Goal: Task Accomplishment & Management: Use online tool/utility

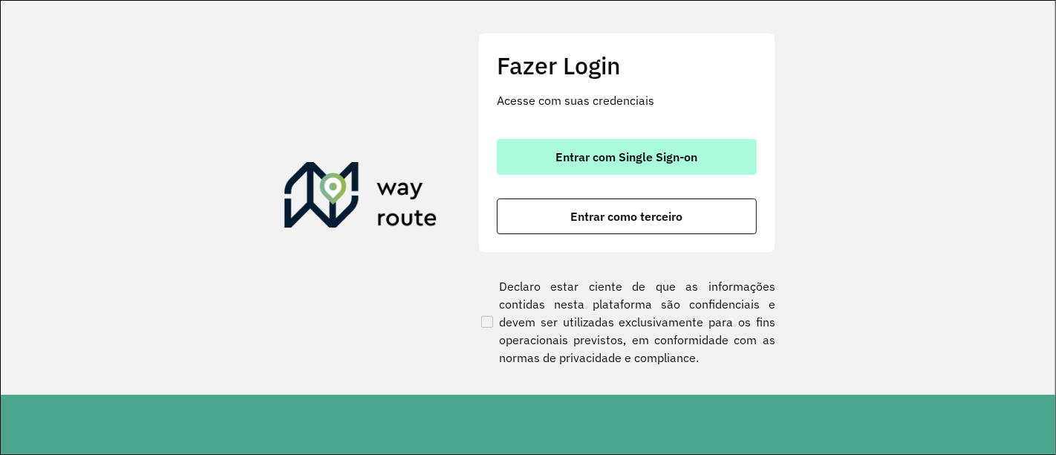
click at [557, 145] on button "Entrar com Single Sign-on" at bounding box center [627, 157] width 260 height 36
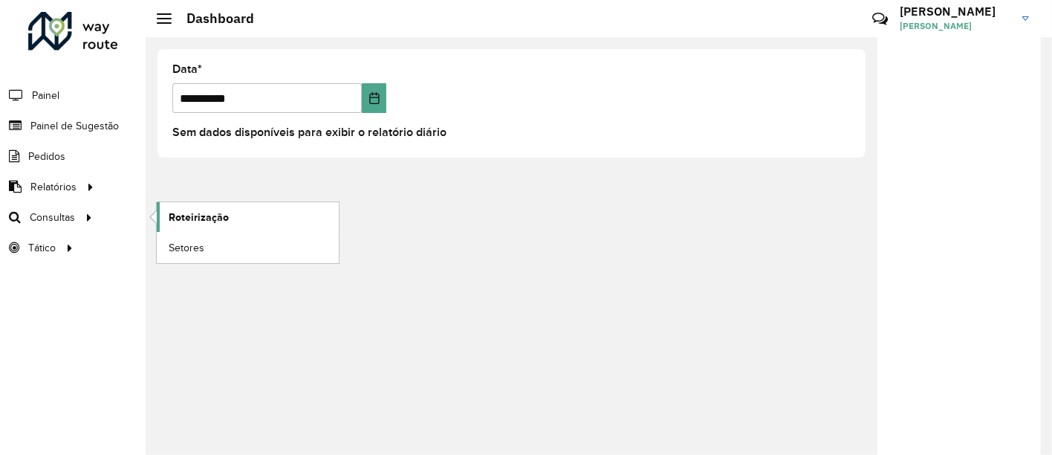
click at [169, 218] on span "Roteirização" at bounding box center [199, 217] width 60 height 16
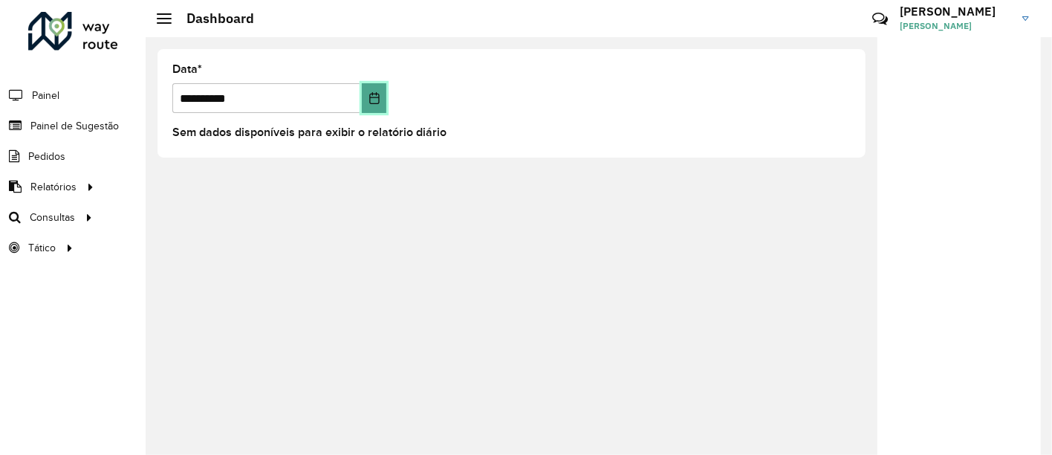
click at [380, 104] on button "Choose Date" at bounding box center [374, 98] width 25 height 30
click at [89, 322] on div "Roteirizador AmbevTech Painel Painel de Sugestão Pedidos Relatórios Clientes Cl…" at bounding box center [73, 227] width 146 height 455
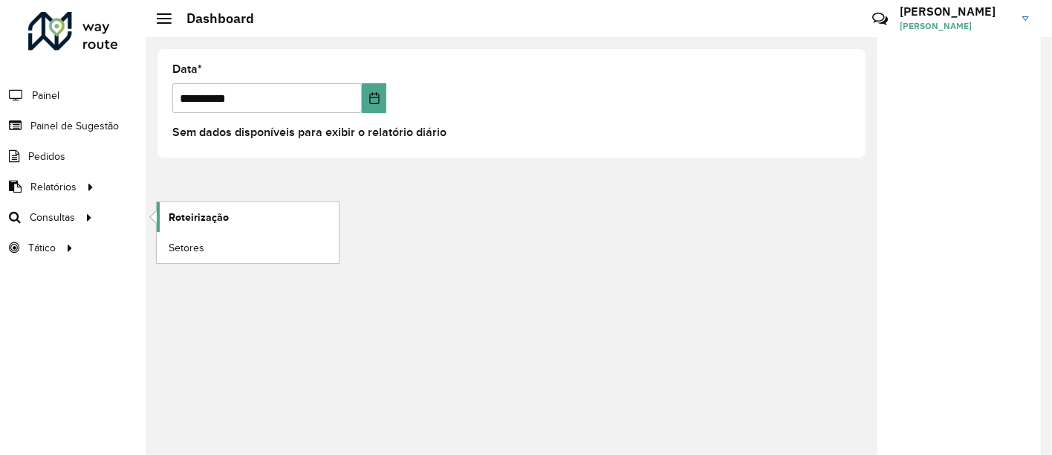
click at [241, 215] on link "Roteirização" at bounding box center [248, 217] width 182 height 30
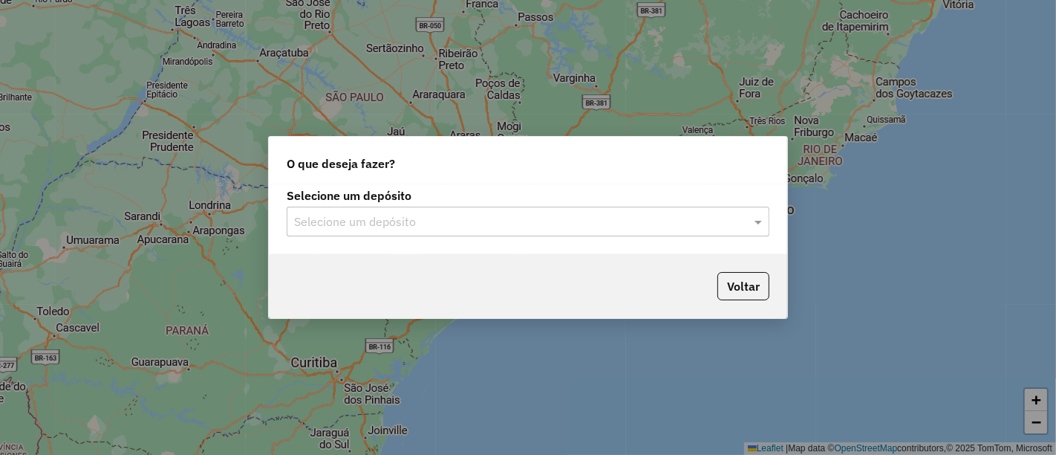
click at [417, 219] on input "text" at bounding box center [513, 222] width 438 height 18
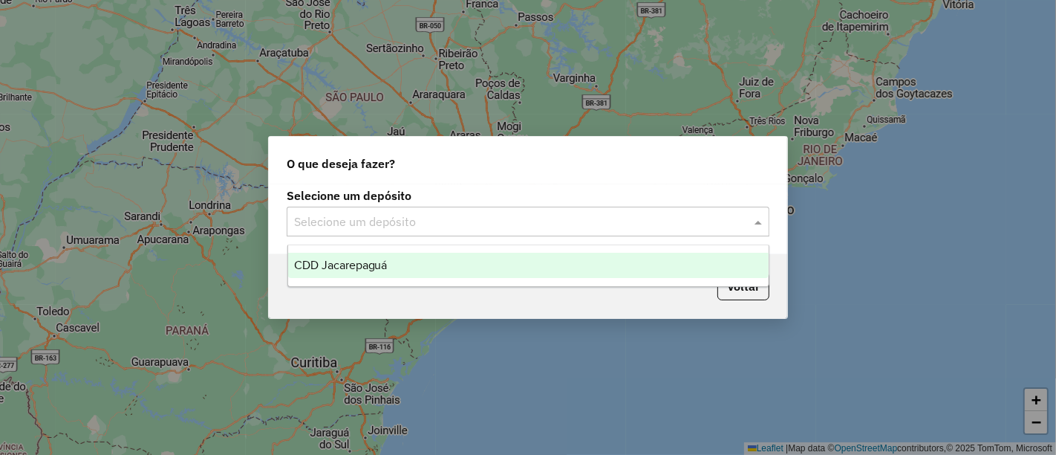
click at [411, 255] on div "CDD Jacarepaguá" at bounding box center [528, 265] width 481 height 25
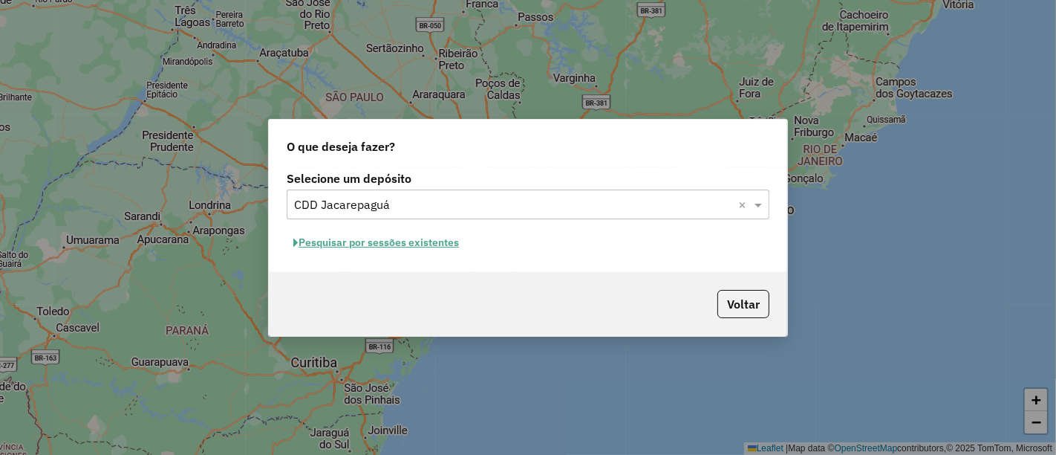
click at [455, 249] on button "Pesquisar por sessões existentes" at bounding box center [376, 242] width 179 height 23
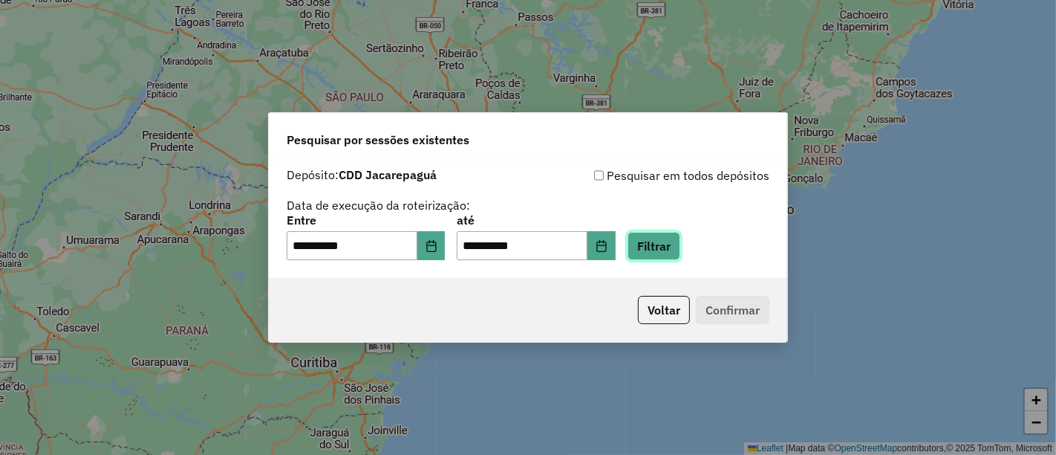
click at [653, 250] on button "Filtrar" at bounding box center [654, 246] width 53 height 28
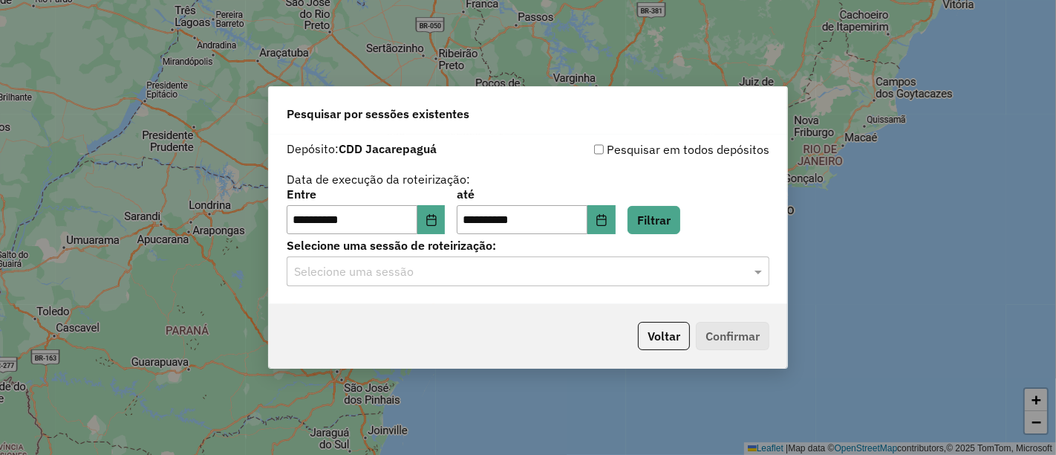
click at [659, 281] on div "Selecione uma sessão" at bounding box center [528, 271] width 483 height 30
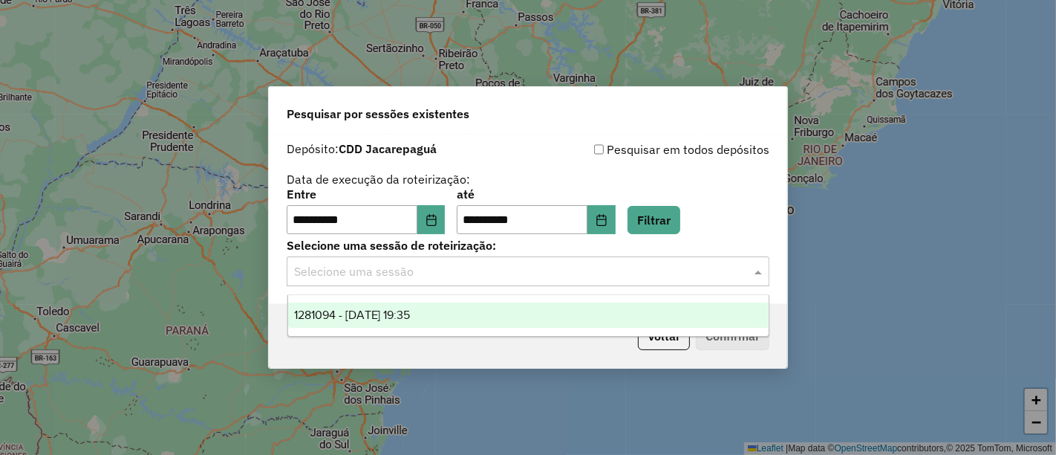
click at [628, 308] on div "1281094 - 23/09/2025 19:35" at bounding box center [528, 314] width 481 height 25
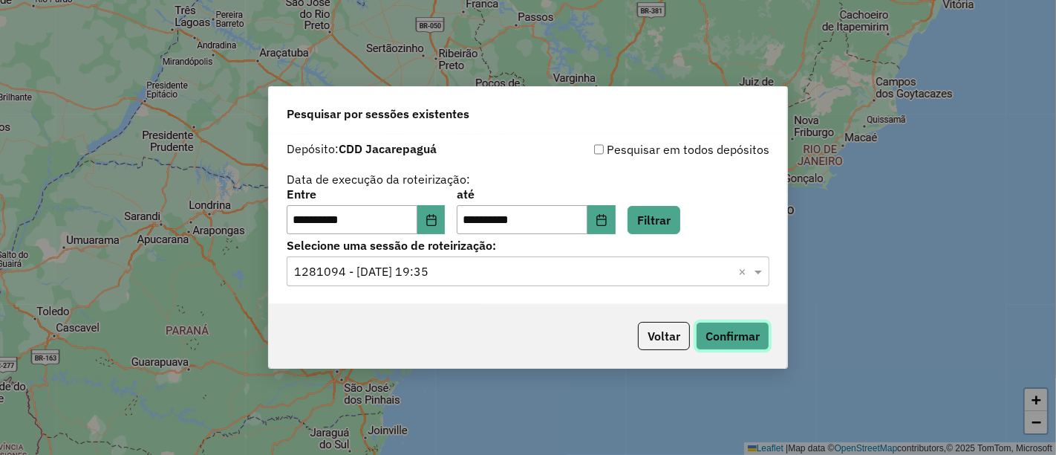
click at [732, 324] on button "Confirmar" at bounding box center [733, 336] width 74 height 28
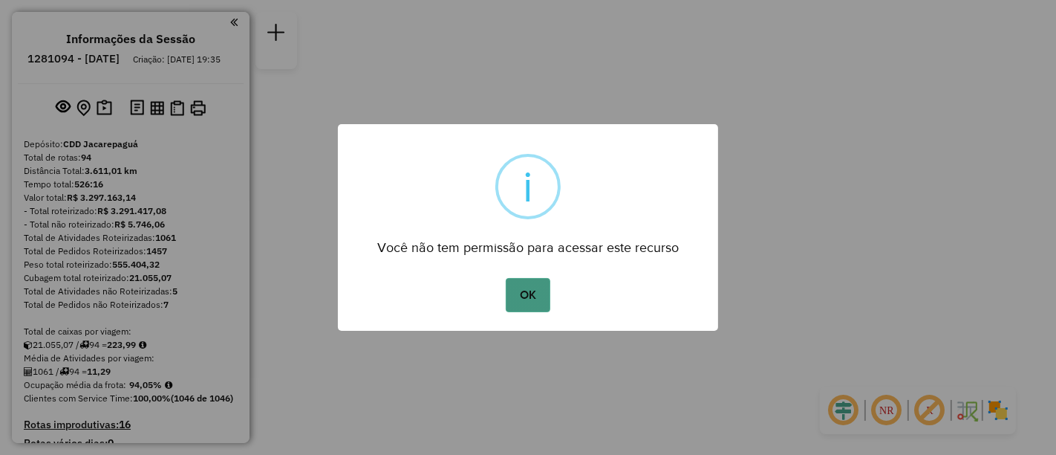
click at [519, 298] on button "OK" at bounding box center [528, 295] width 44 height 34
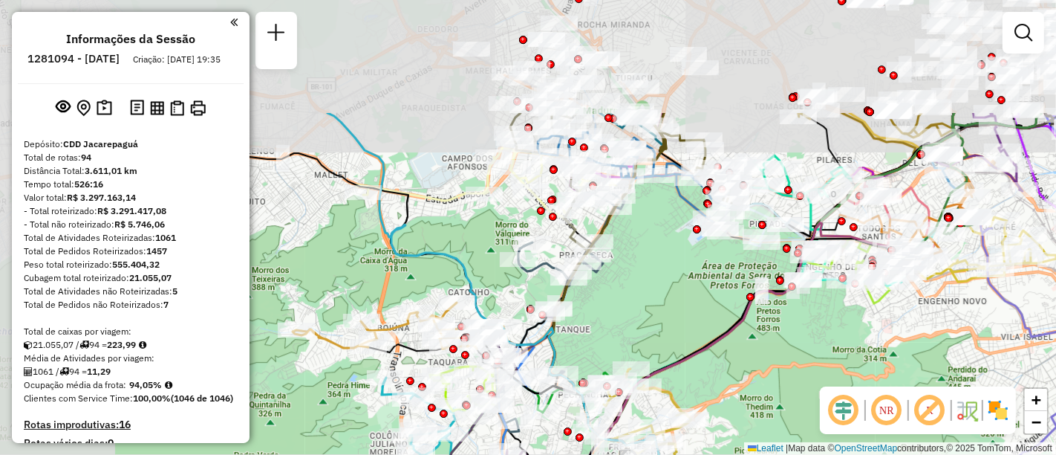
drag, startPoint x: 464, startPoint y: 137, endPoint x: 670, endPoint y: 296, distance: 259.5
click at [670, 296] on div "Janela de atendimento Grade de atendimento Capacidade Transportadoras Veículos …" at bounding box center [528, 227] width 1056 height 455
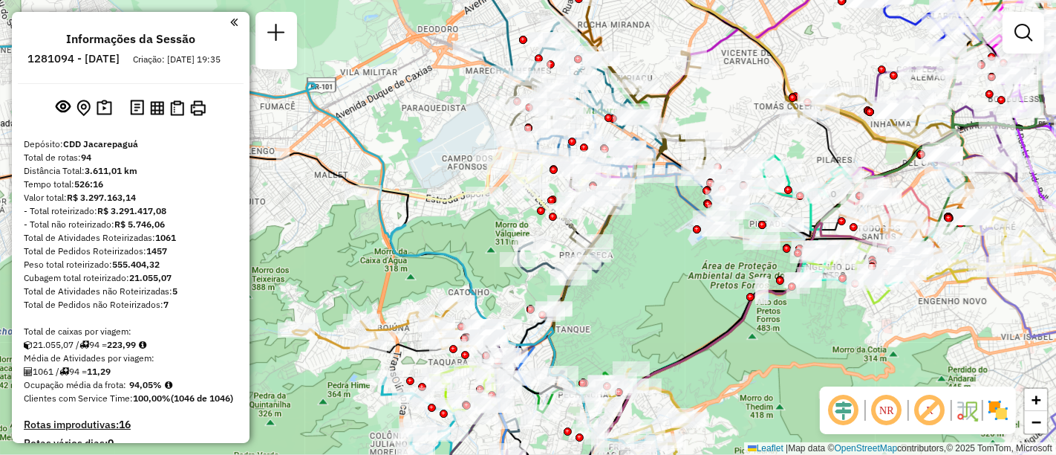
scroll to position [2427, 0]
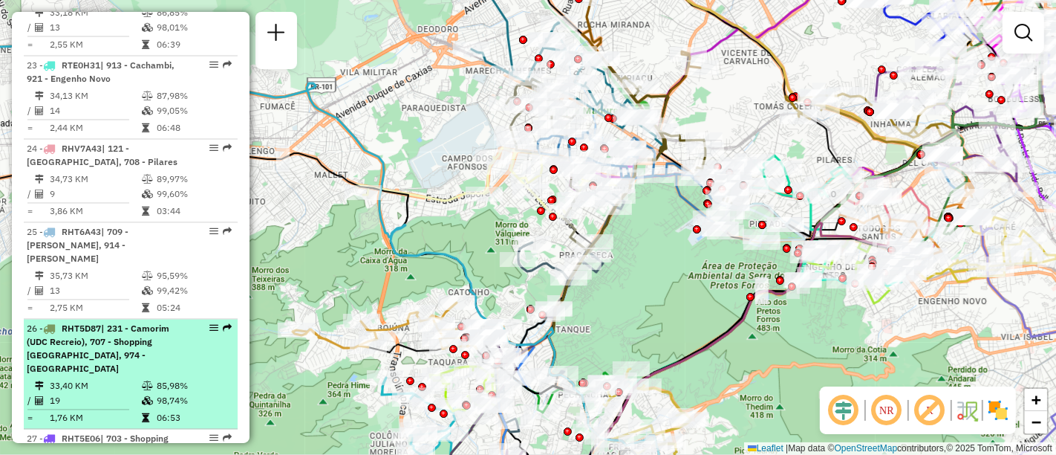
click at [214, 323] on div at bounding box center [209, 327] width 45 height 9
select select "**********"
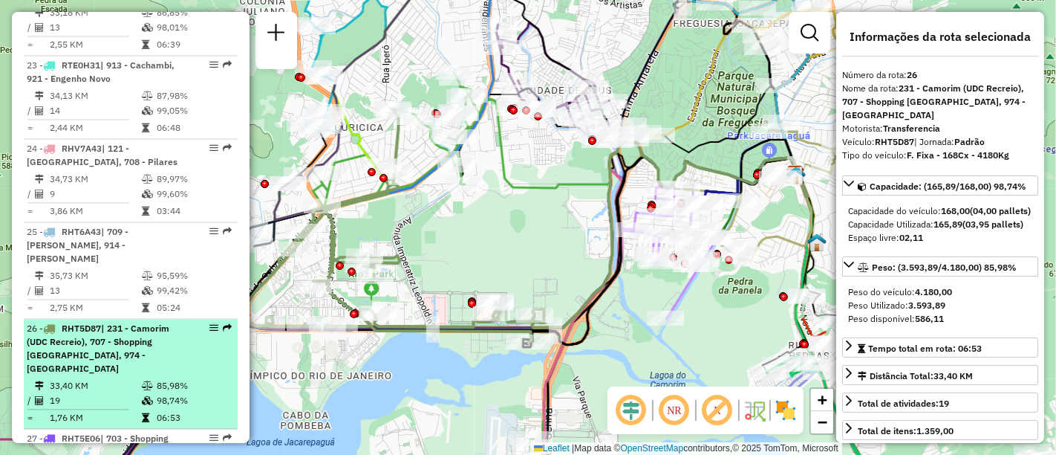
click at [212, 323] on em at bounding box center [213, 327] width 9 height 9
click at [209, 323] on em at bounding box center [213, 327] width 9 height 9
drag, startPoint x: 210, startPoint y: 226, endPoint x: 216, endPoint y: 240, distance: 15.3
click at [209, 323] on em at bounding box center [213, 327] width 9 height 9
click at [217, 323] on div at bounding box center [209, 327] width 45 height 9
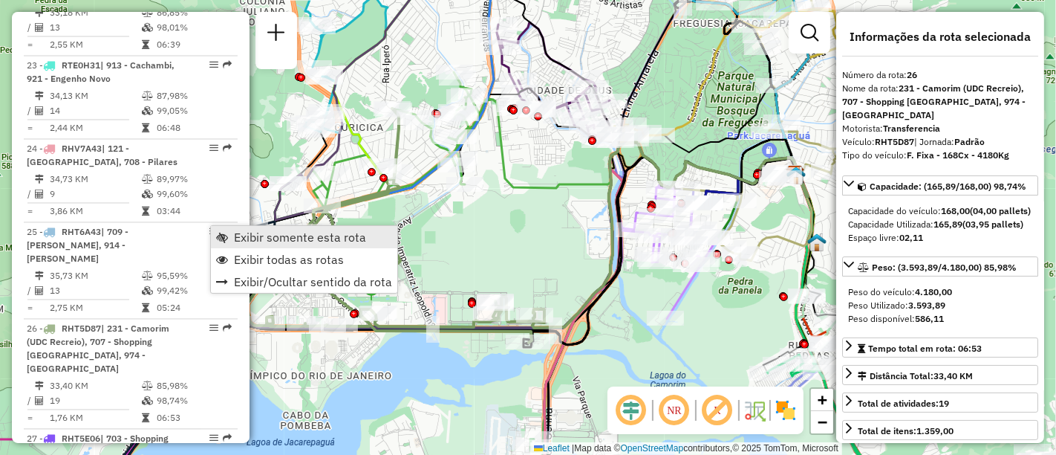
click at [293, 238] on span "Exibir somente esta rota" at bounding box center [300, 237] width 132 height 12
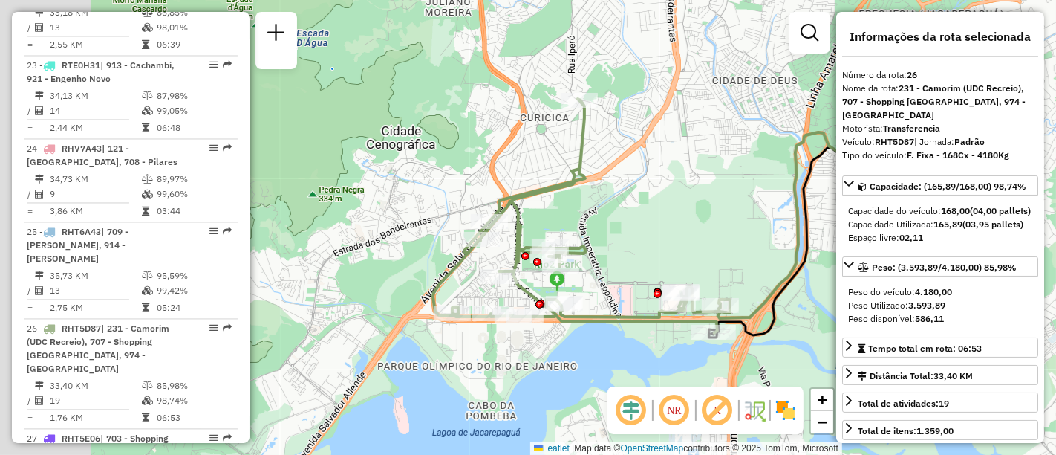
drag, startPoint x: 479, startPoint y: 247, endPoint x: 665, endPoint y: 238, distance: 185.9
click at [665, 238] on div "Janela de atendimento Grade de atendimento Capacidade Transportadoras Veículos …" at bounding box center [528, 227] width 1056 height 455
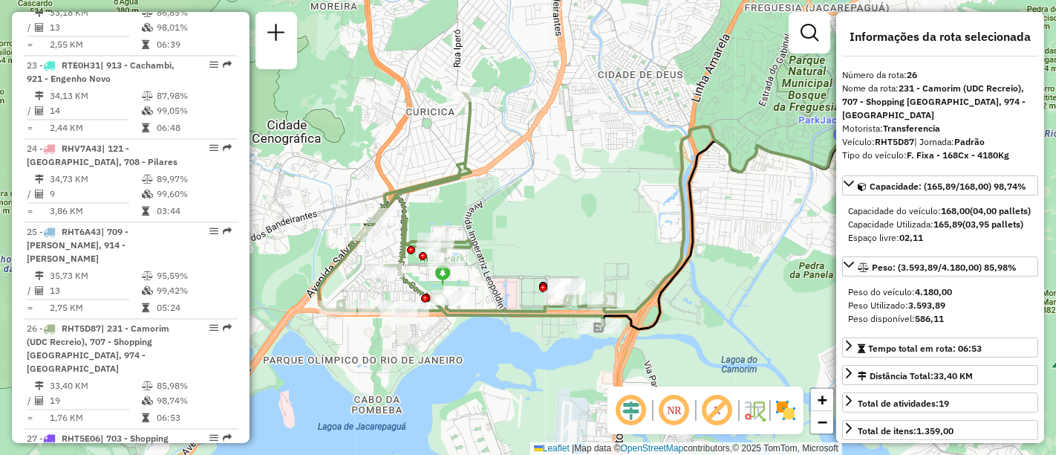
drag, startPoint x: 625, startPoint y: 162, endPoint x: 509, endPoint y: 156, distance: 116.8
click at [509, 156] on div "Janela de atendimento Grade de atendimento Capacidade Transportadoras Veículos …" at bounding box center [528, 227] width 1056 height 455
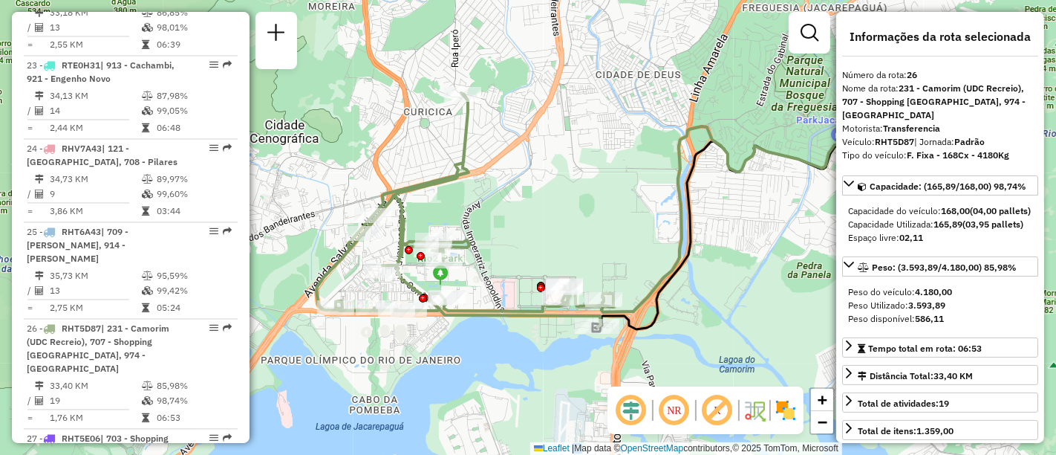
scroll to position [5121, 0]
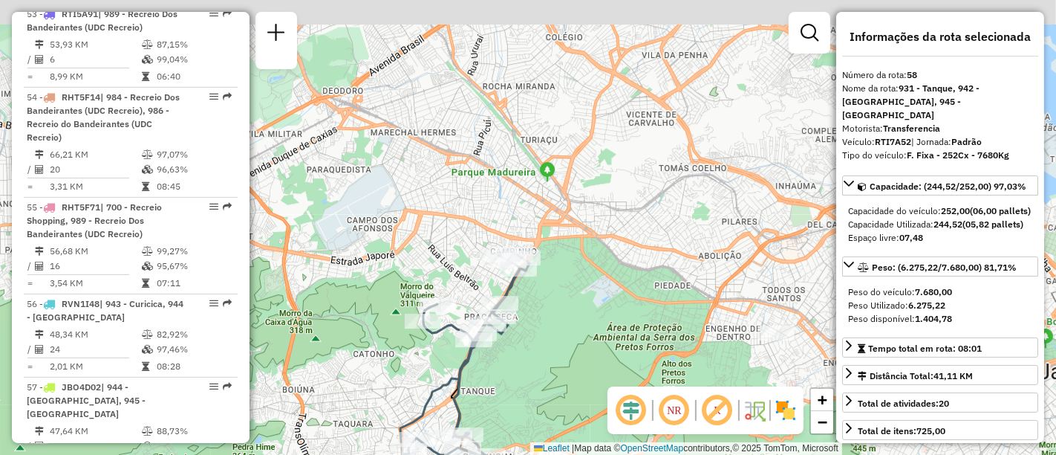
drag, startPoint x: 615, startPoint y: 128, endPoint x: 572, endPoint y: 319, distance: 196.4
click at [572, 319] on div "Janela de atendimento Grade de atendimento Capacidade Transportadoras Veículos …" at bounding box center [528, 227] width 1056 height 455
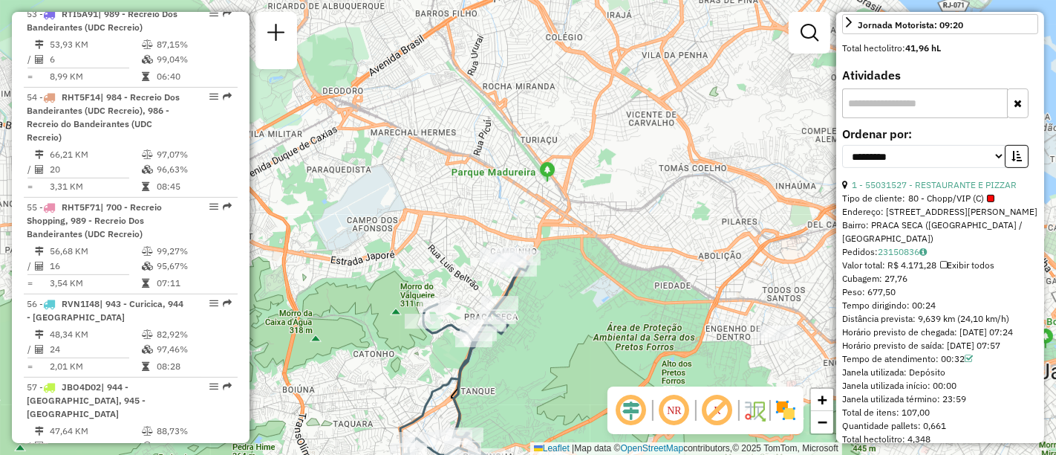
scroll to position [495, 0]
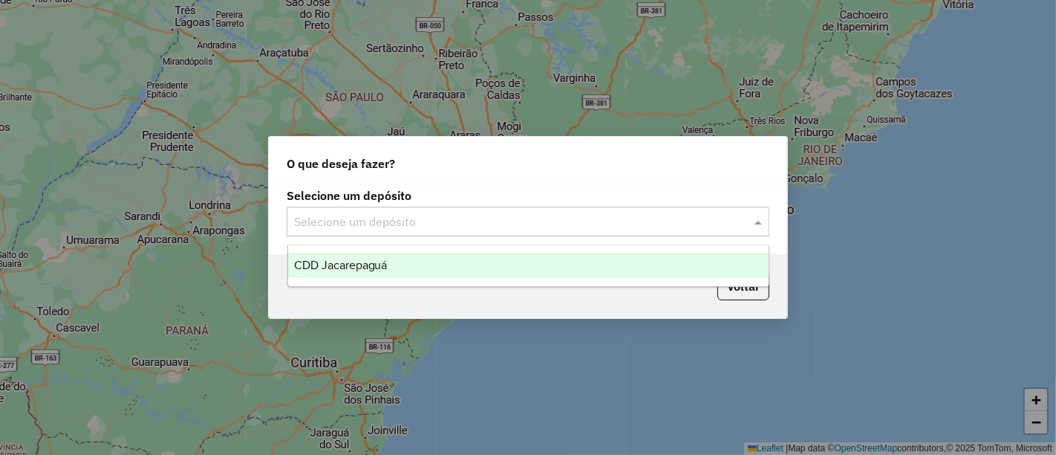
click at [469, 221] on input "text" at bounding box center [513, 222] width 438 height 18
click at [447, 258] on div "CDD Jacarepaguá" at bounding box center [528, 265] width 481 height 25
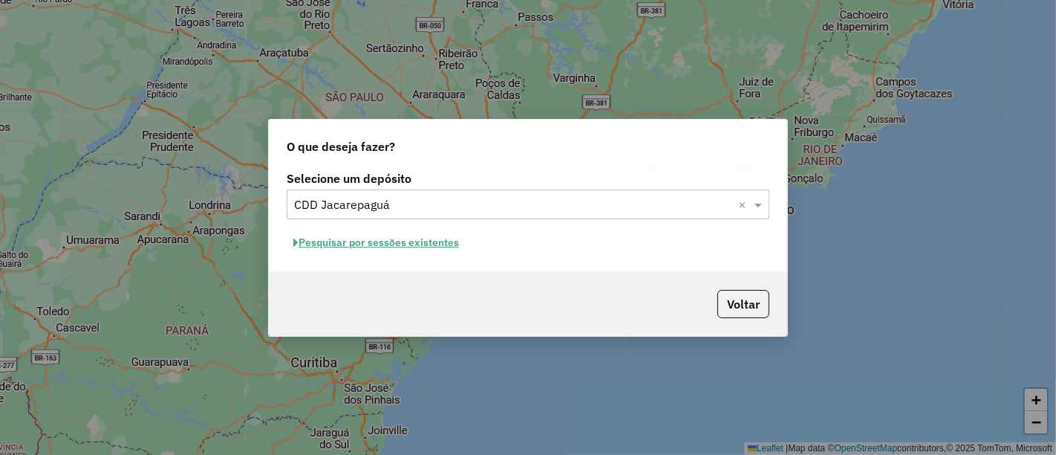
click at [439, 239] on button "Pesquisar por sessões existentes" at bounding box center [376, 242] width 179 height 23
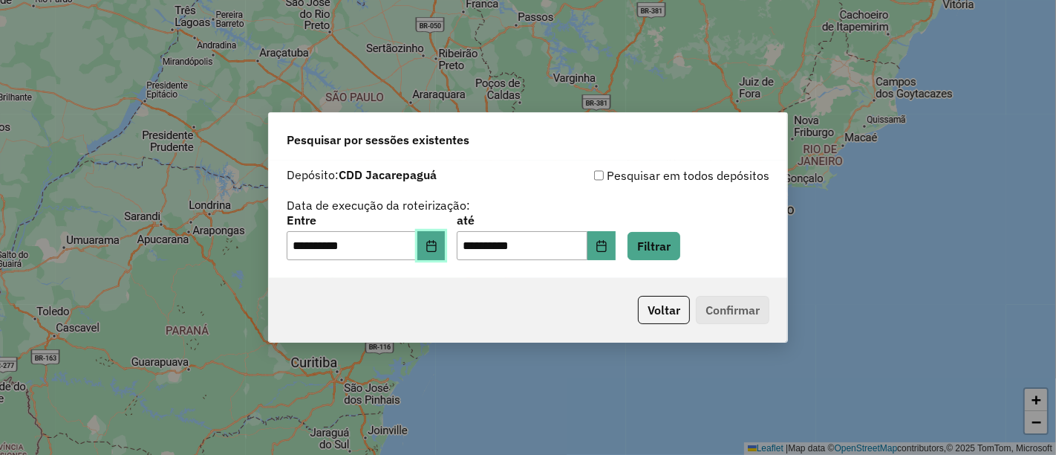
click at [437, 240] on icon "Choose Date" at bounding box center [432, 246] width 12 height 12
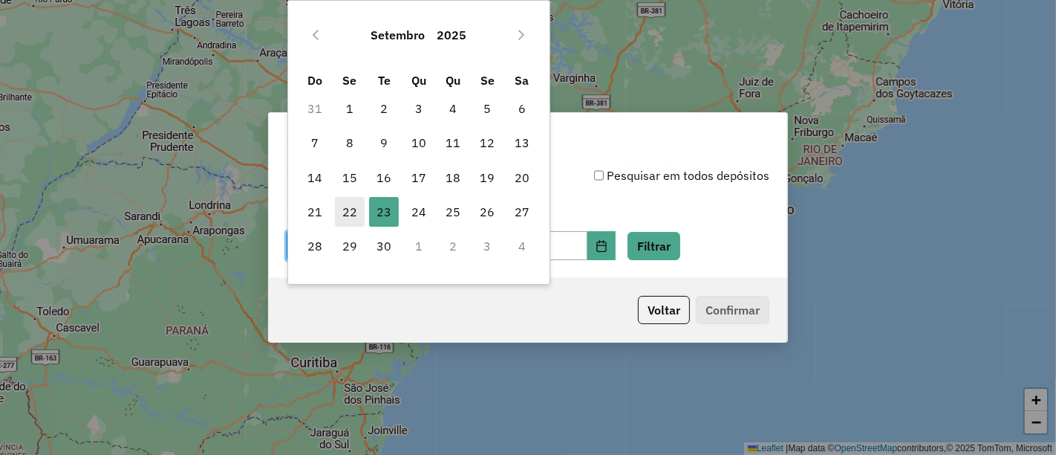
click at [335, 205] on span "22" at bounding box center [350, 212] width 30 height 30
type input "**********"
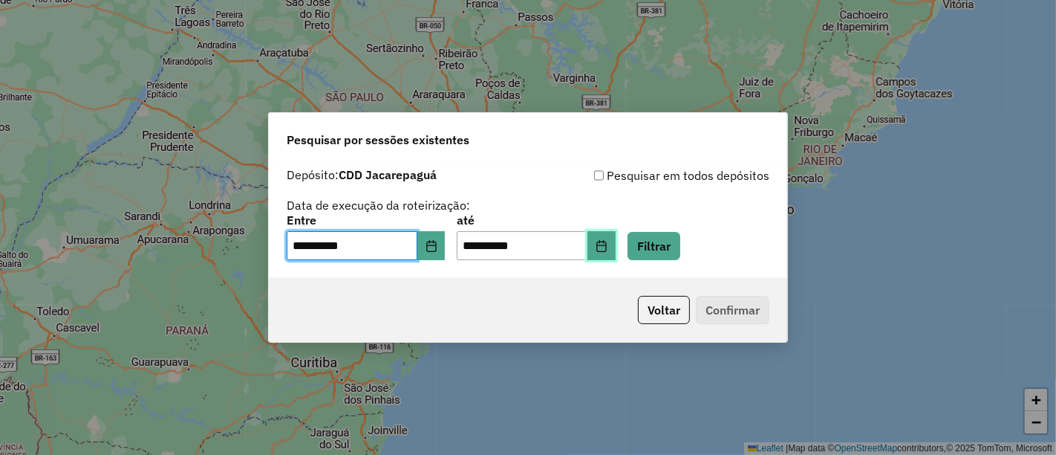
click at [606, 246] on icon "Choose Date" at bounding box center [601, 246] width 10 height 12
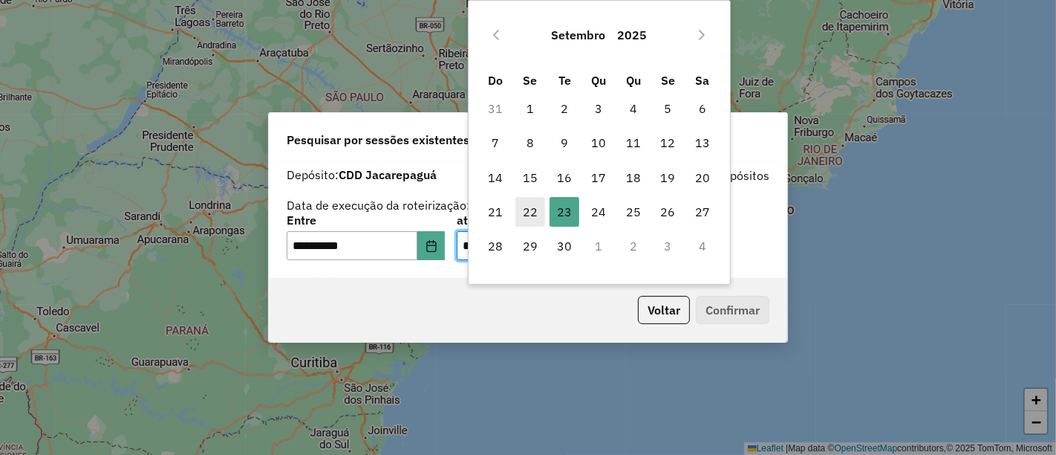
click at [530, 220] on span "22" at bounding box center [530, 212] width 30 height 30
type input "**********"
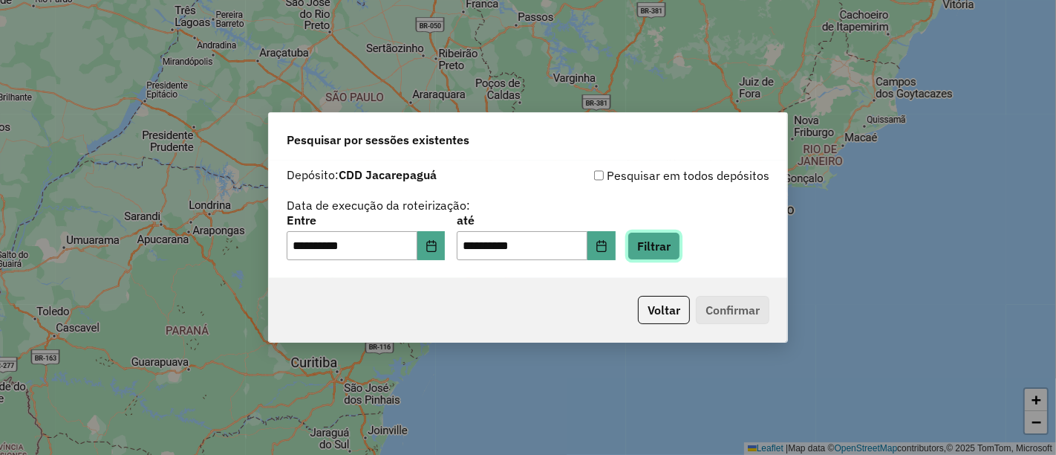
click at [680, 256] on button "Filtrar" at bounding box center [654, 246] width 53 height 28
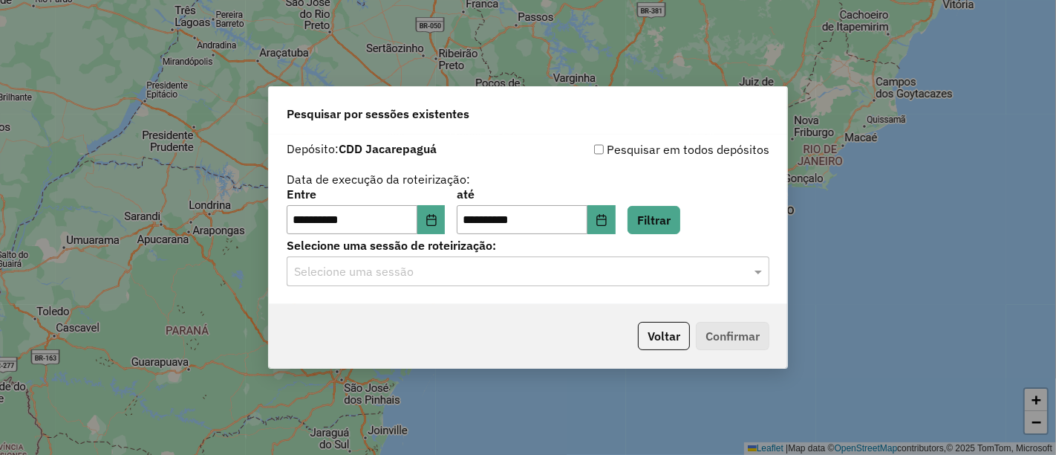
click at [668, 271] on input "text" at bounding box center [513, 272] width 438 height 18
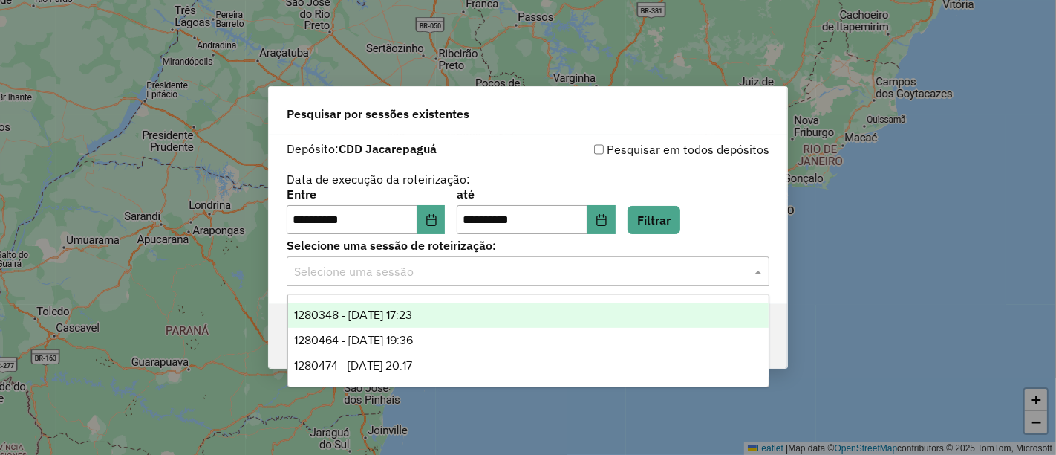
click at [488, 312] on div "1280348 - 22/09/2025 17:23" at bounding box center [528, 314] width 481 height 25
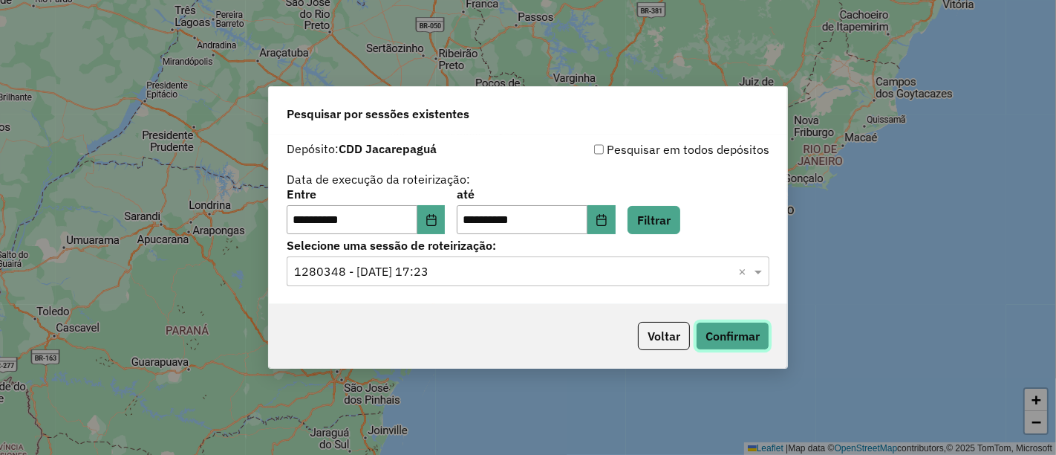
click at [738, 333] on button "Confirmar" at bounding box center [733, 336] width 74 height 28
click at [743, 340] on button "Confirmar" at bounding box center [733, 336] width 74 height 28
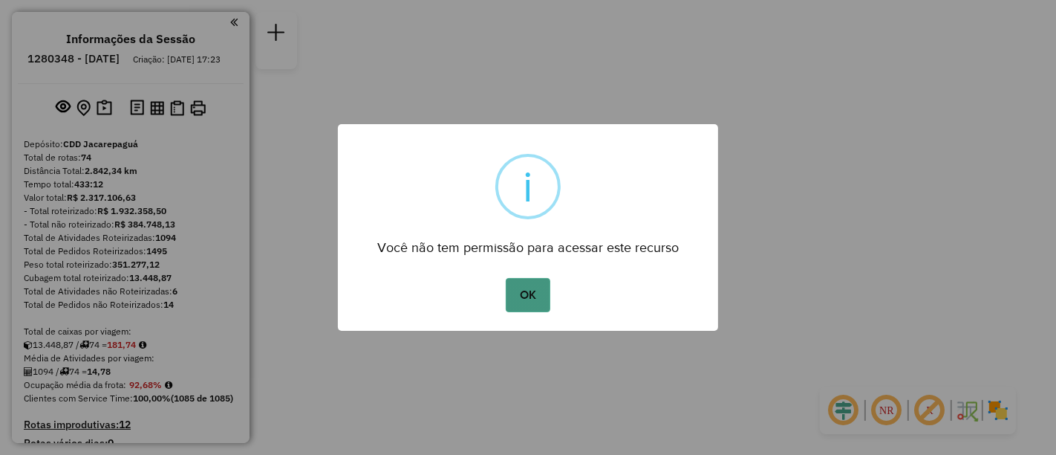
click at [530, 290] on button "OK" at bounding box center [528, 295] width 44 height 34
click at [518, 293] on button "OK" at bounding box center [528, 295] width 44 height 34
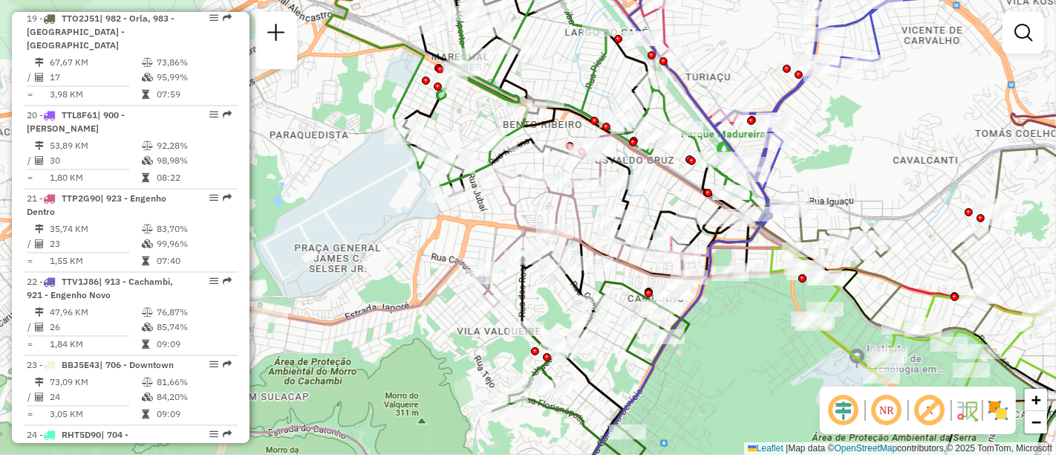
scroll to position [2804, 0]
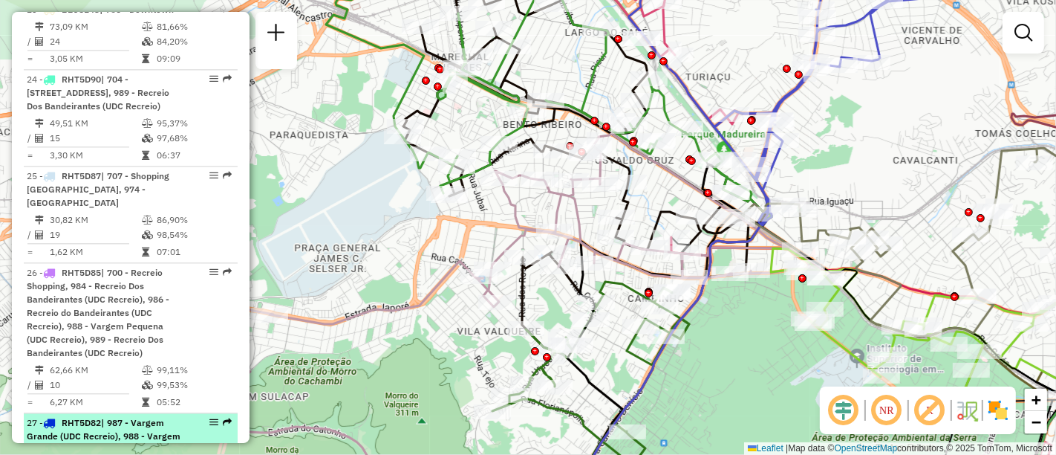
click at [212, 417] on em at bounding box center [213, 421] width 9 height 9
select select "**********"
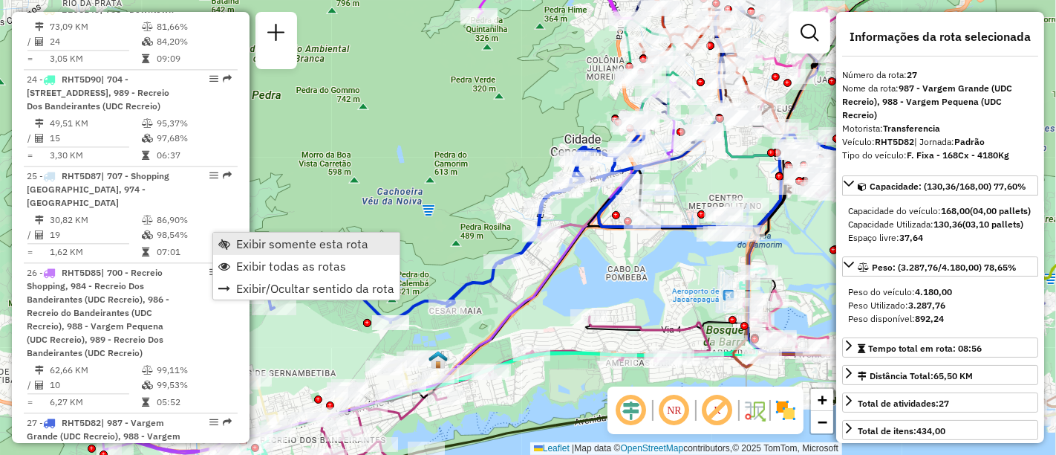
click at [241, 240] on span "Exibir somente esta rota" at bounding box center [302, 244] width 132 height 12
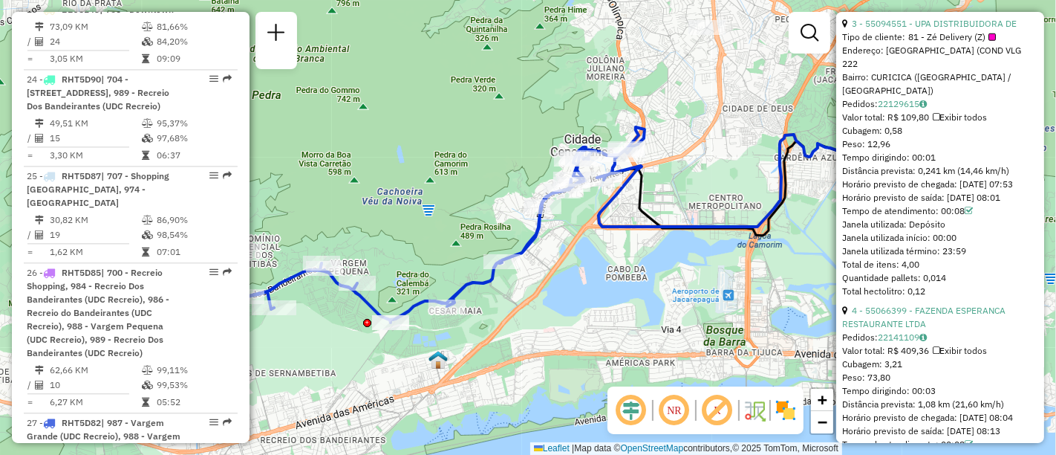
scroll to position [4986, 0]
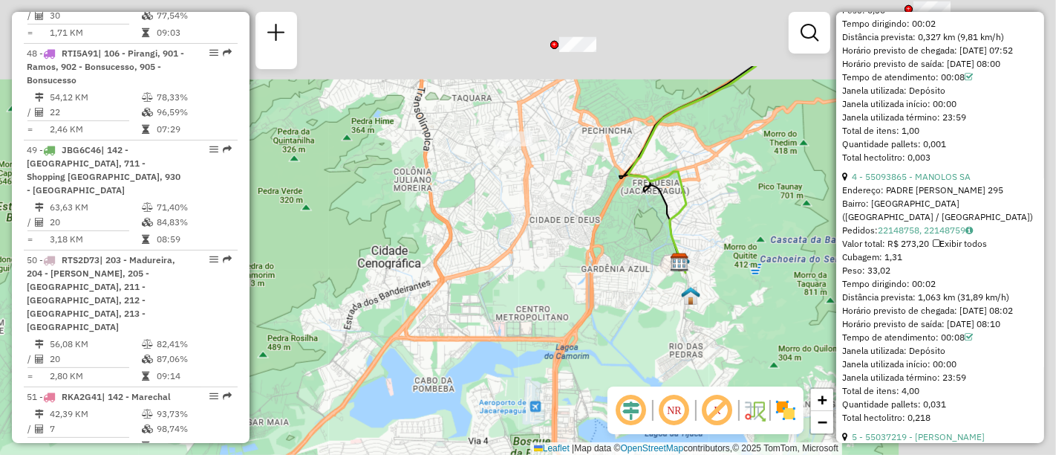
scroll to position [1128, 0]
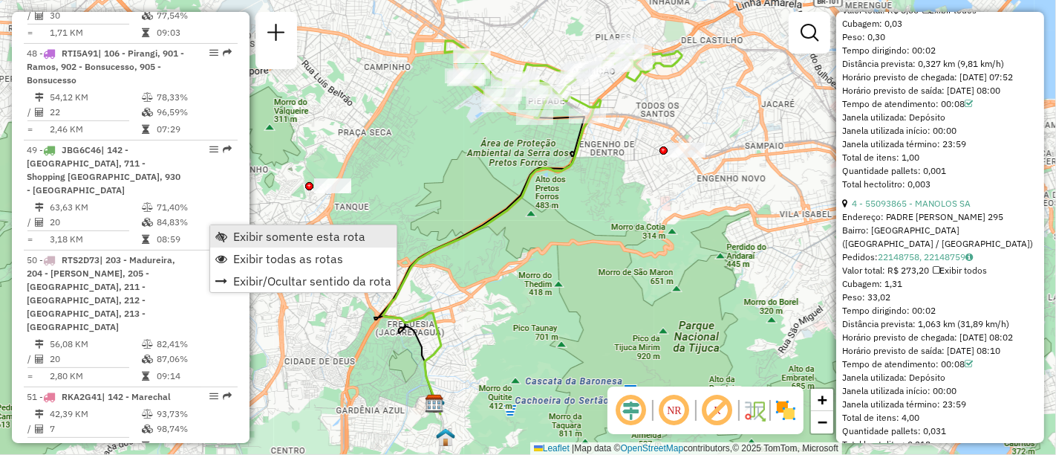
click at [238, 235] on span "Exibir somente esta rota" at bounding box center [299, 236] width 132 height 12
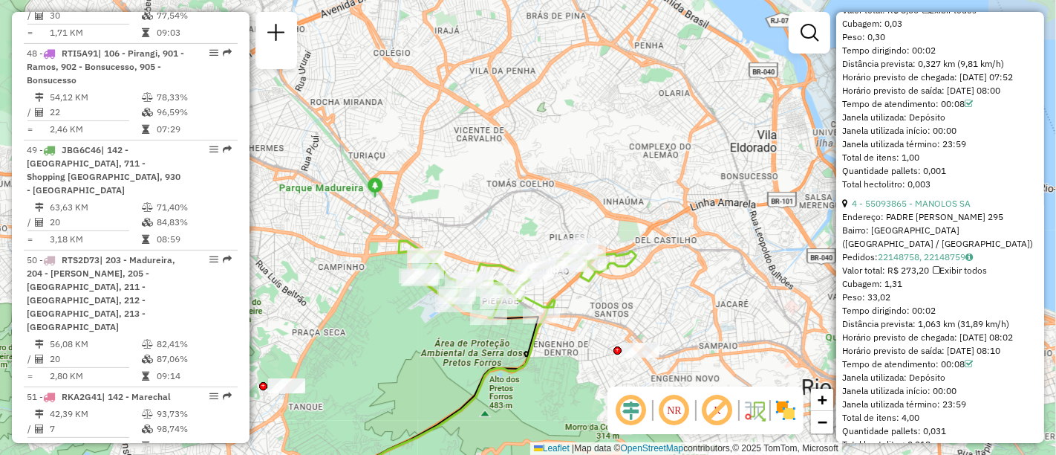
drag, startPoint x: 652, startPoint y: 118, endPoint x: 605, endPoint y: 309, distance: 196.7
click at [605, 309] on div "Janela de atendimento Grade de atendimento Capacidade Transportadoras Veículos …" at bounding box center [528, 227] width 1056 height 455
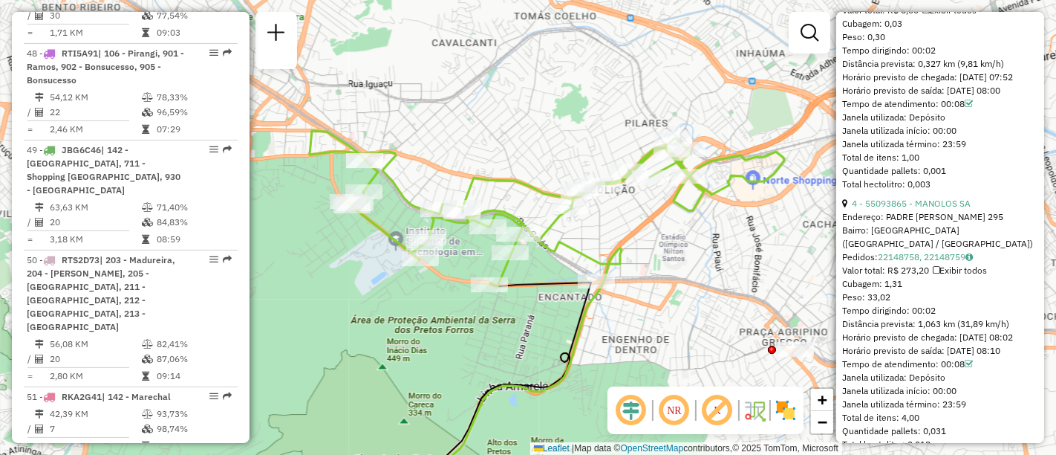
drag, startPoint x: 592, startPoint y: 307, endPoint x: 726, endPoint y: 249, distance: 146.4
click at [726, 249] on div "Janela de atendimento Grade de atendimento Capacidade Transportadoras Veículos …" at bounding box center [528, 227] width 1056 height 455
